Goal: Task Accomplishment & Management: Use online tool/utility

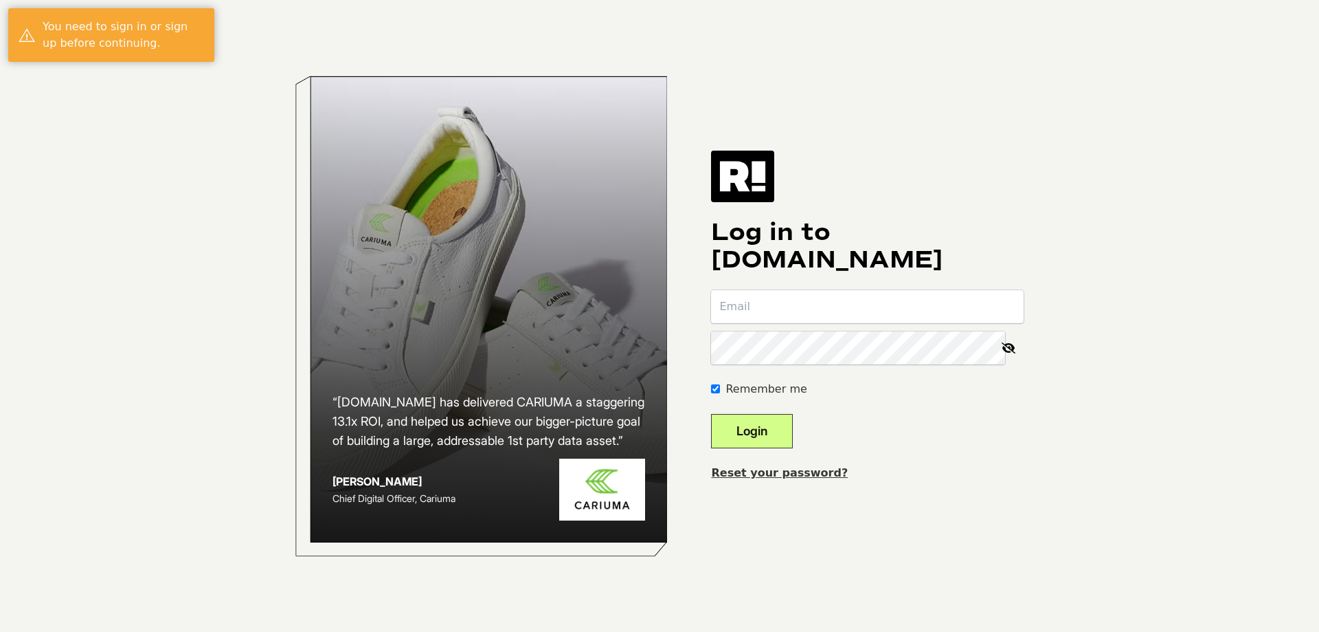
type input "[PERSON_NAME][EMAIL_ADDRESS][DOMAIN_NAME]"
click at [775, 432] on button "Login" at bounding box center [752, 431] width 82 height 34
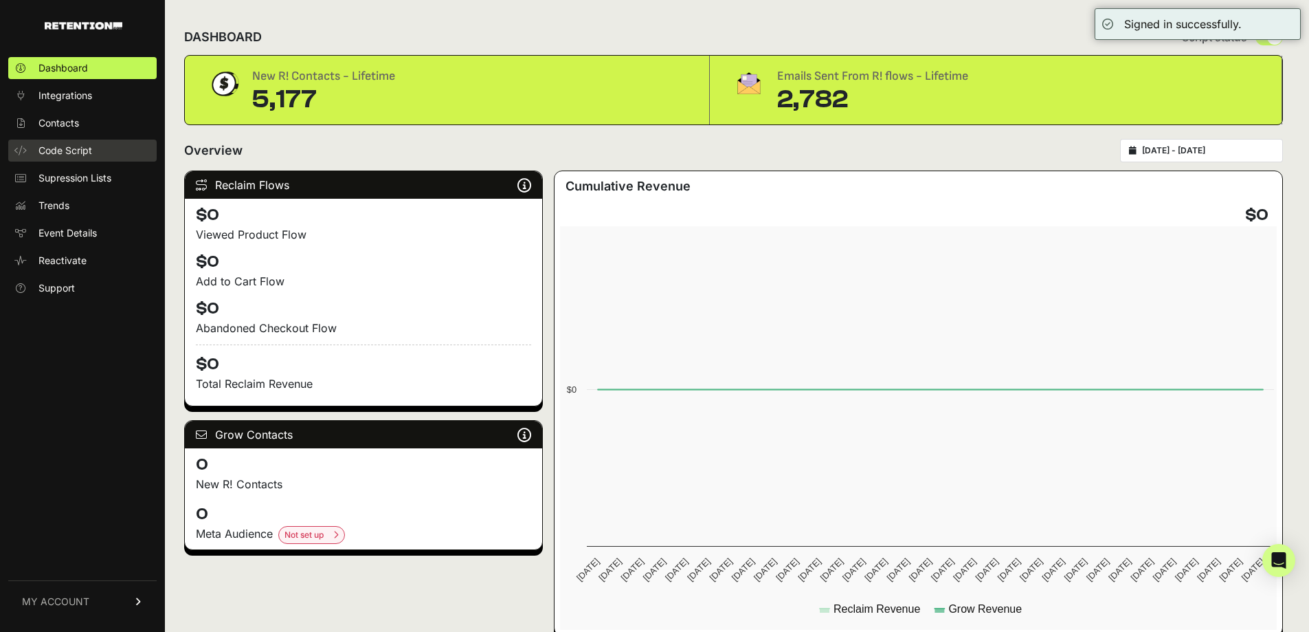
click at [68, 146] on span "Code Script" at bounding box center [65, 151] width 54 height 14
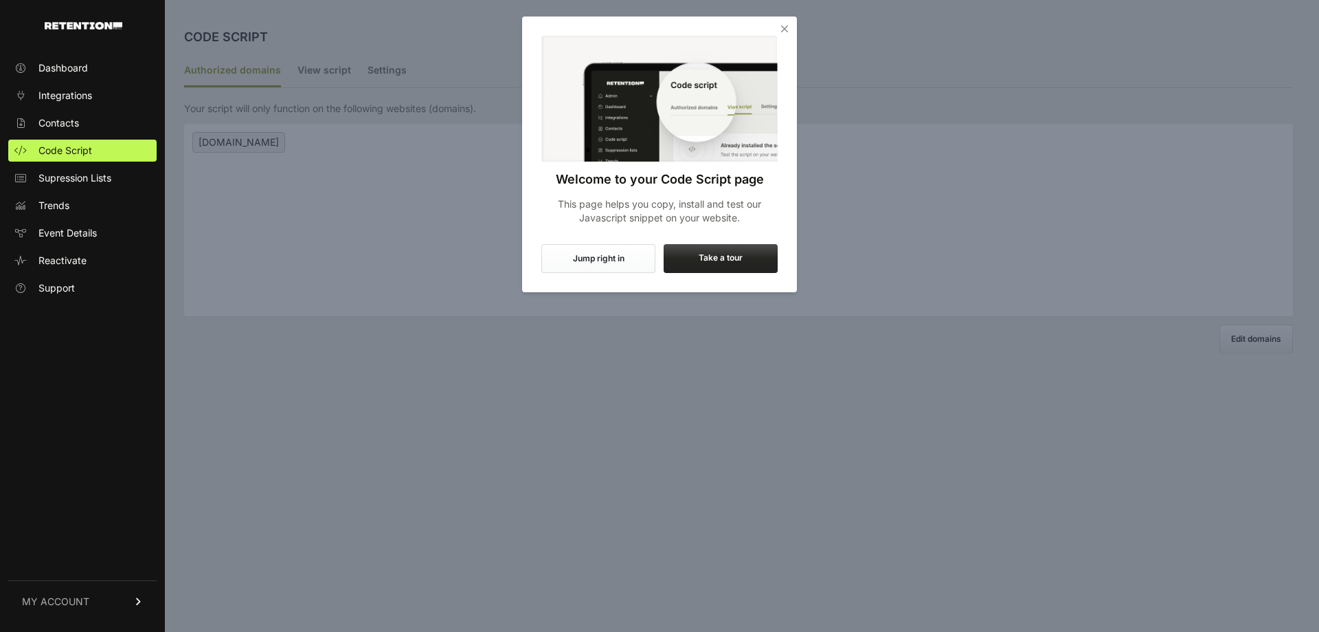
click at [588, 258] on button "Jump right in" at bounding box center [599, 258] width 114 height 29
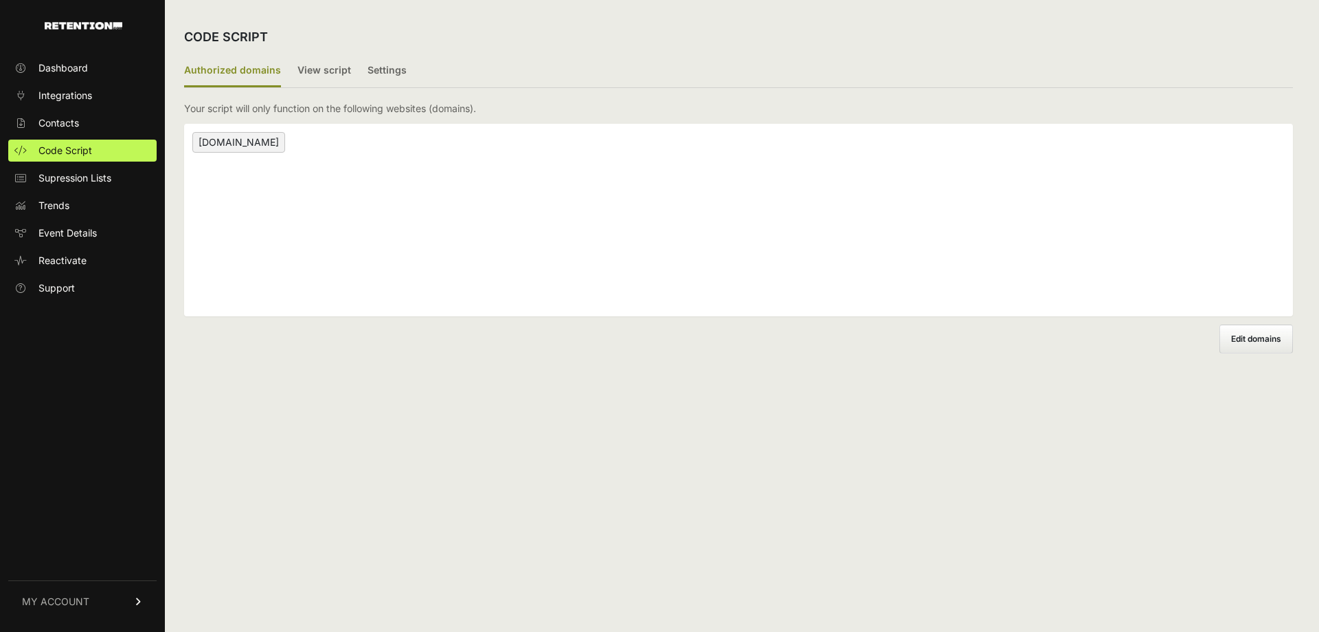
click at [236, 142] on span "[DOMAIN_NAME]" at bounding box center [238, 142] width 93 height 21
click at [320, 81] on label "View script" at bounding box center [325, 71] width 54 height 32
click at [0, 0] on input "View script" at bounding box center [0, 0] width 0 height 0
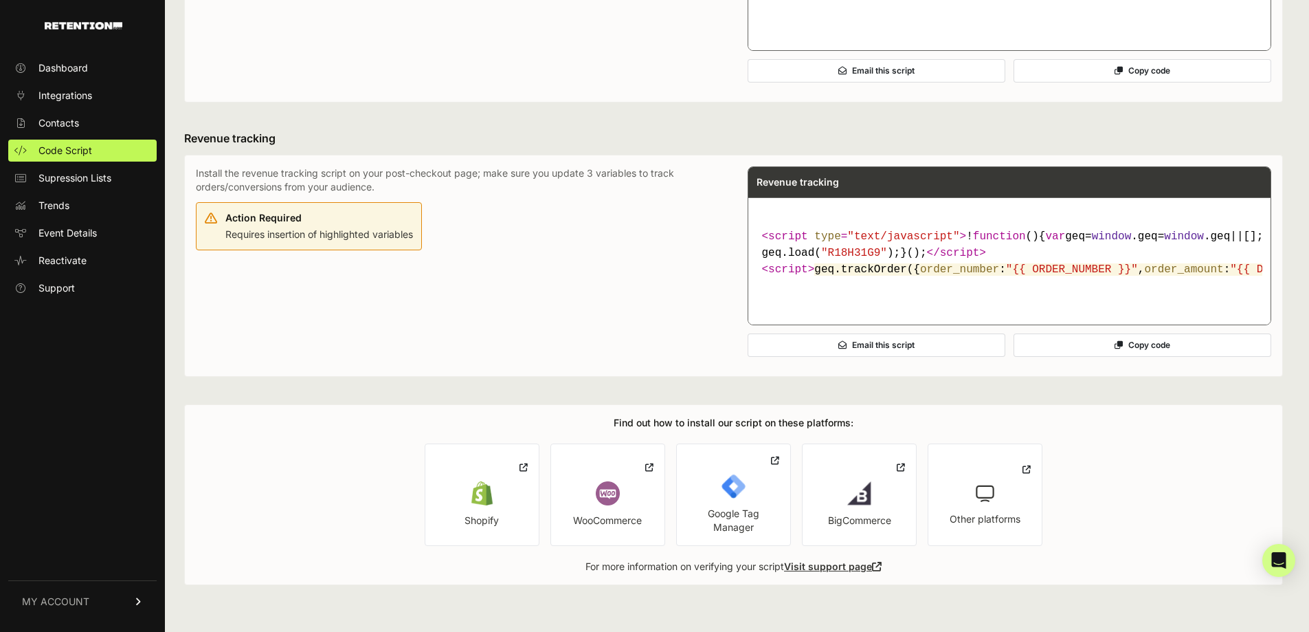
scroll to position [750, 0]
click at [879, 484] on link "BigCommerce" at bounding box center [859, 494] width 115 height 102
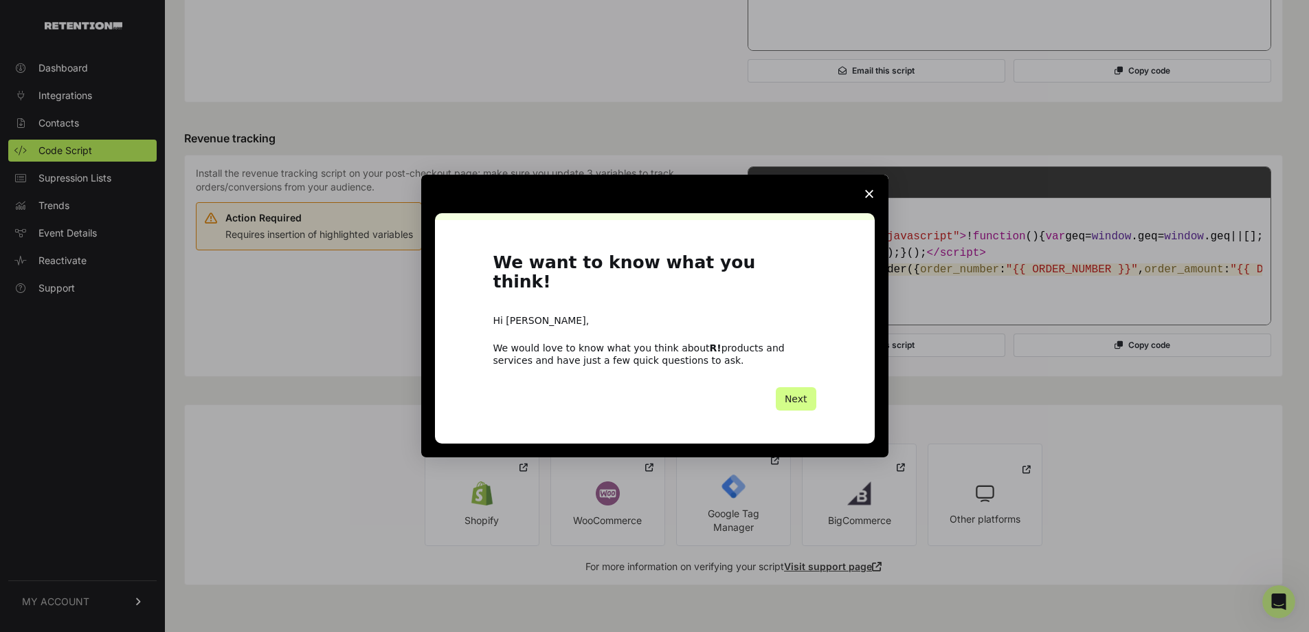
scroll to position [0, 0]
click at [860, 202] on span "Close survey" at bounding box center [869, 194] width 38 height 38
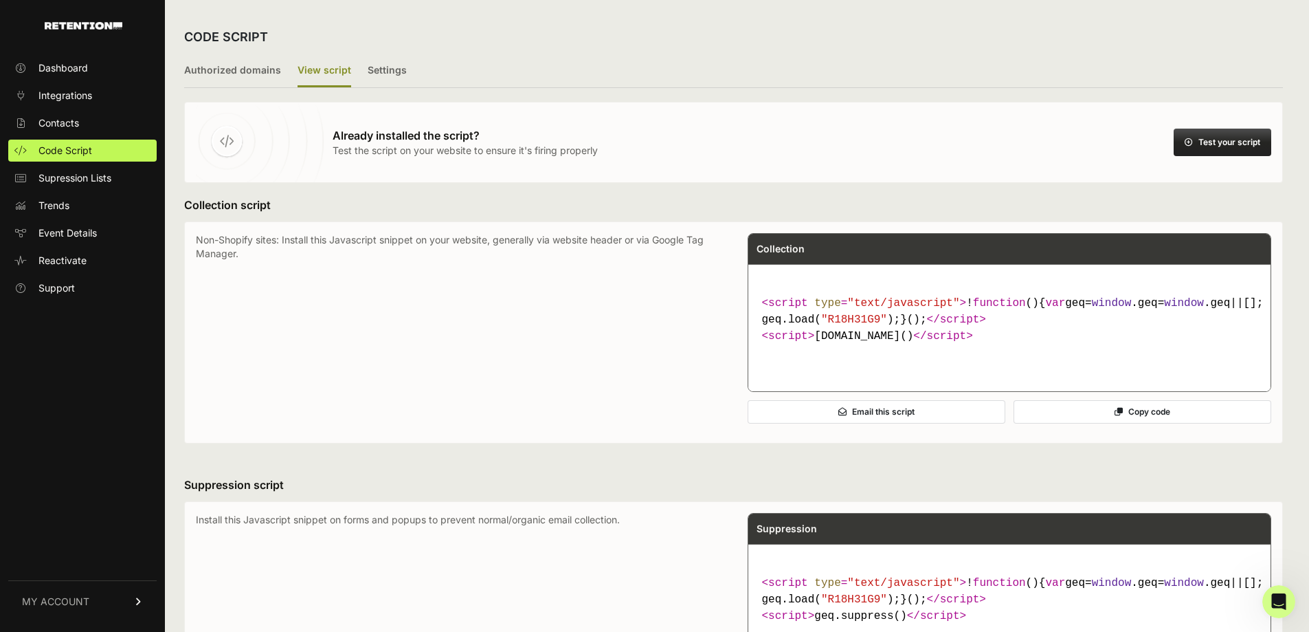
click at [845, 326] on span ""R18H31G9"" at bounding box center [854, 319] width 66 height 12
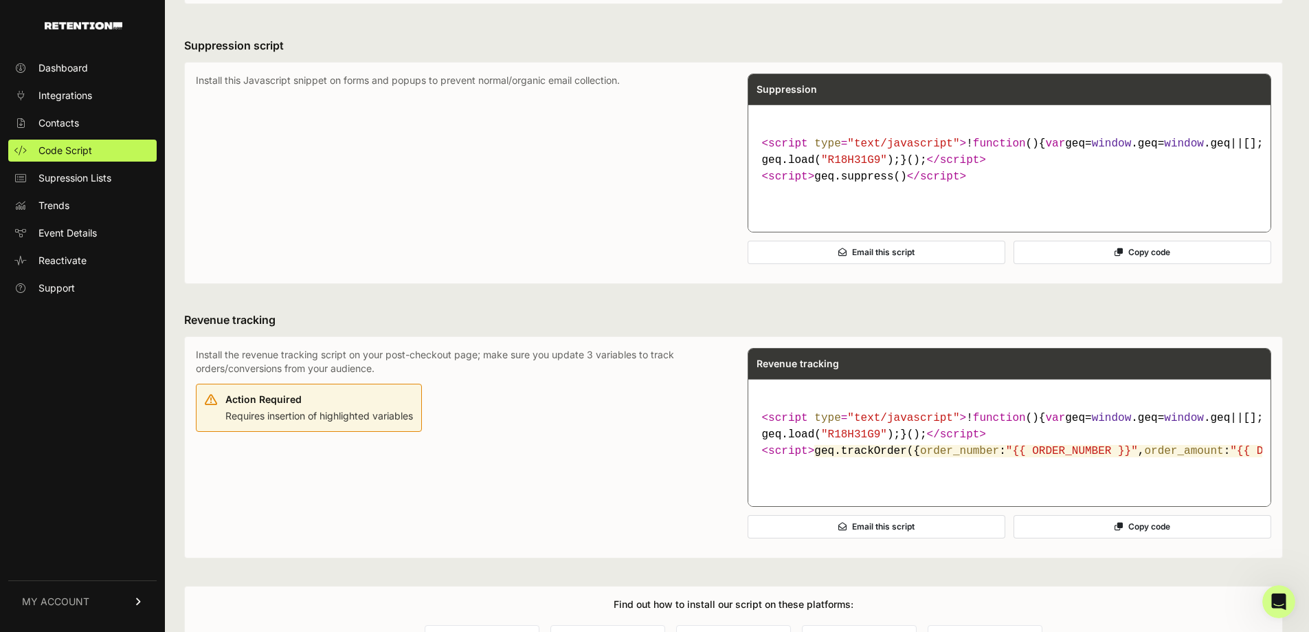
scroll to position [412, 0]
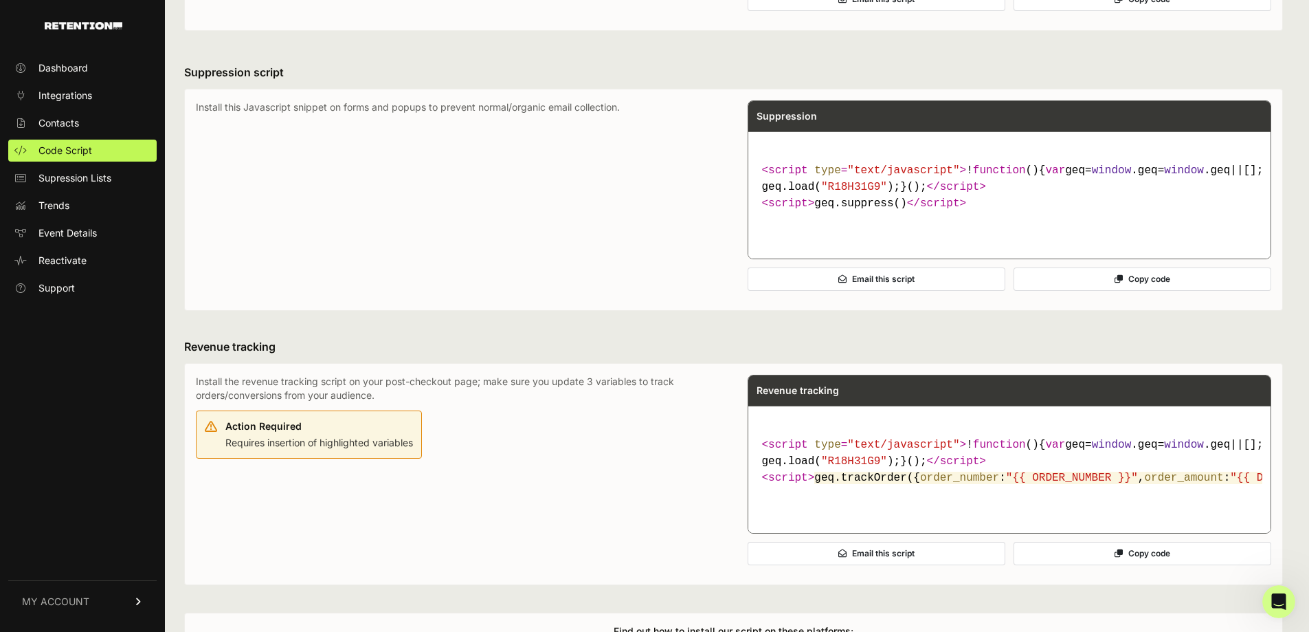
click at [1145, 291] on button "Copy code" at bounding box center [1143, 278] width 258 height 23
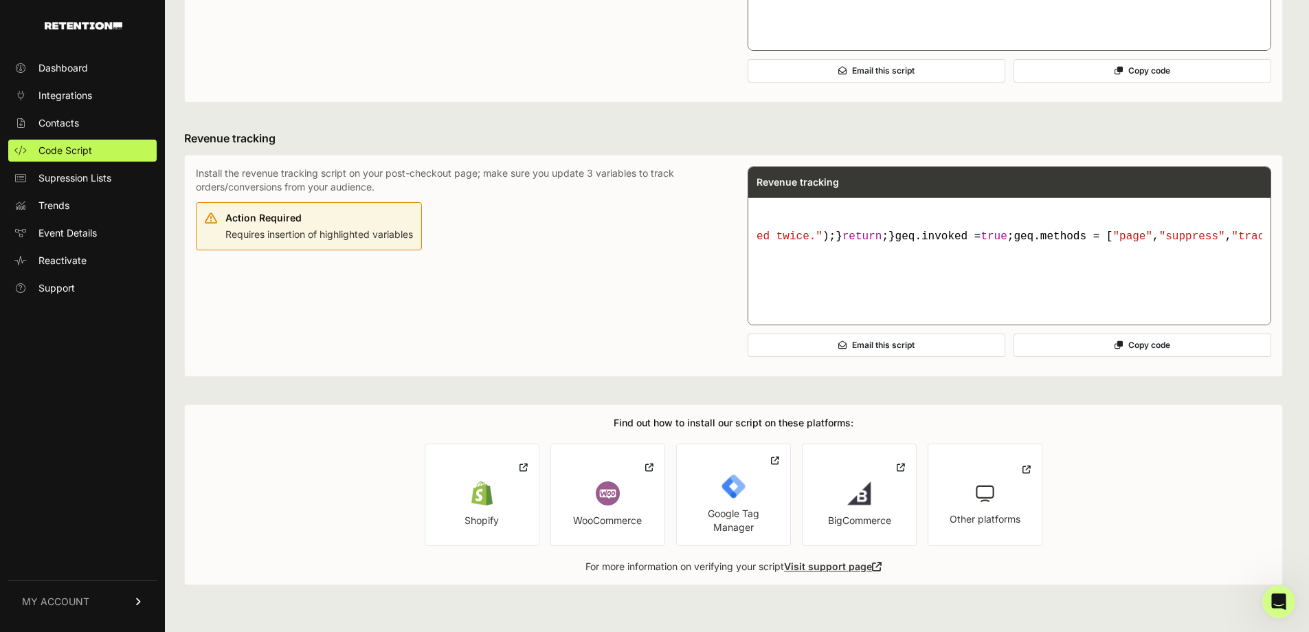
scroll to position [0, 0]
